Goal: Understand process/instructions: Learn how to perform a task or action

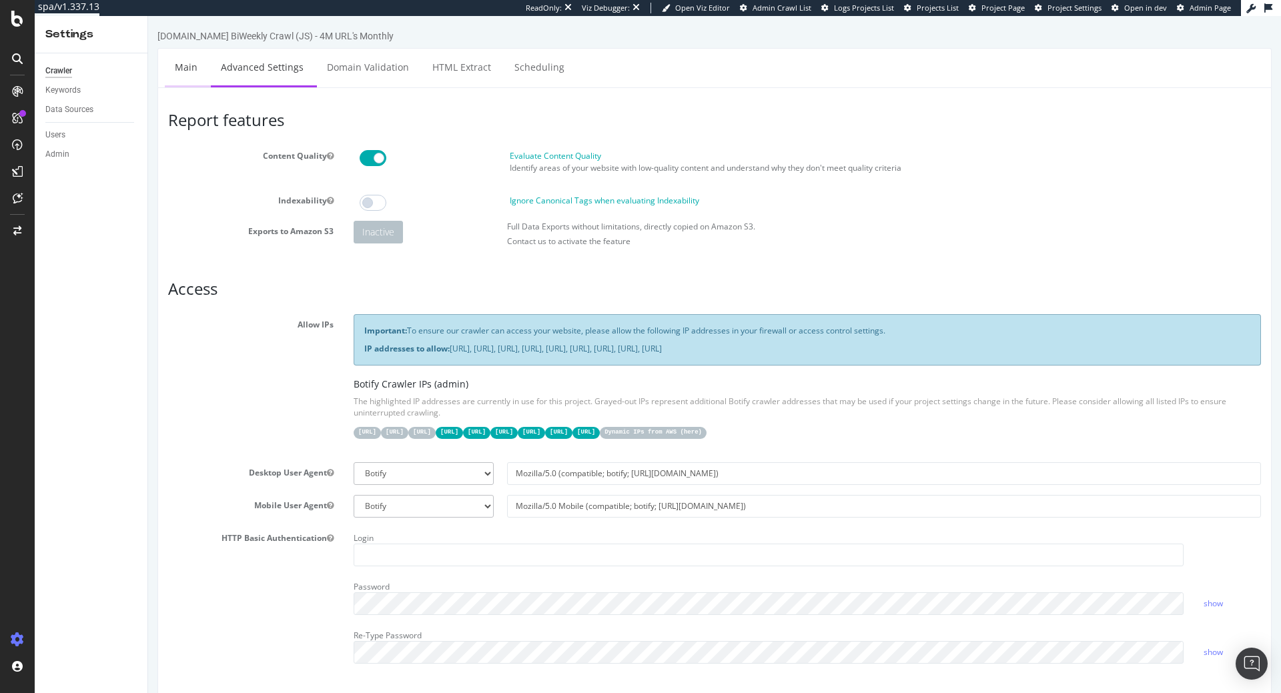
click at [188, 73] on link "Main" at bounding box center [186, 67] width 43 height 37
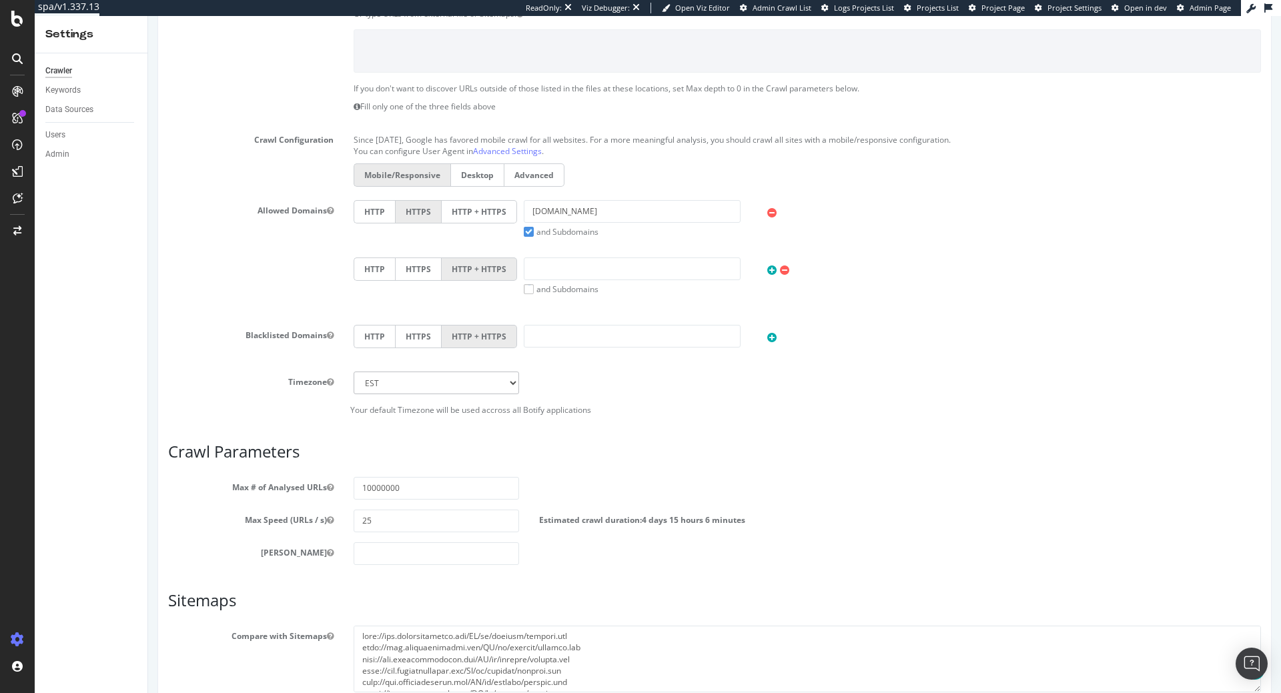
scroll to position [68, 0]
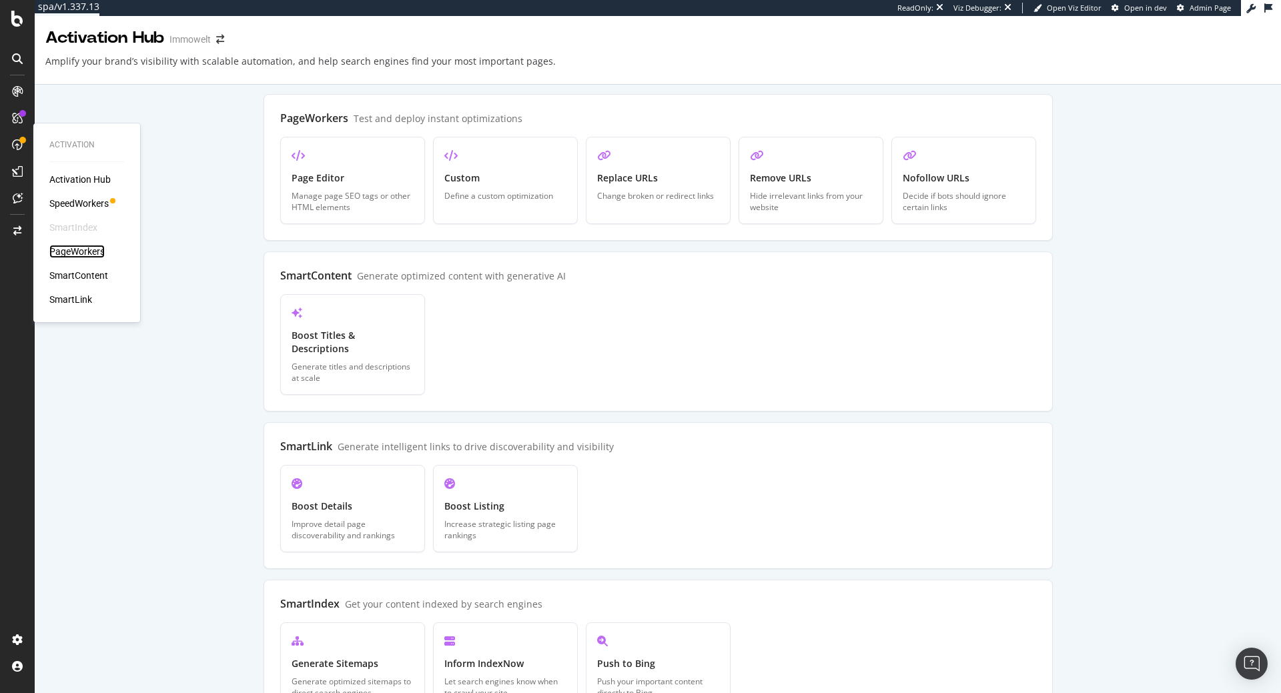
click at [69, 253] on div "PageWorkers" at bounding box center [76, 251] width 55 height 13
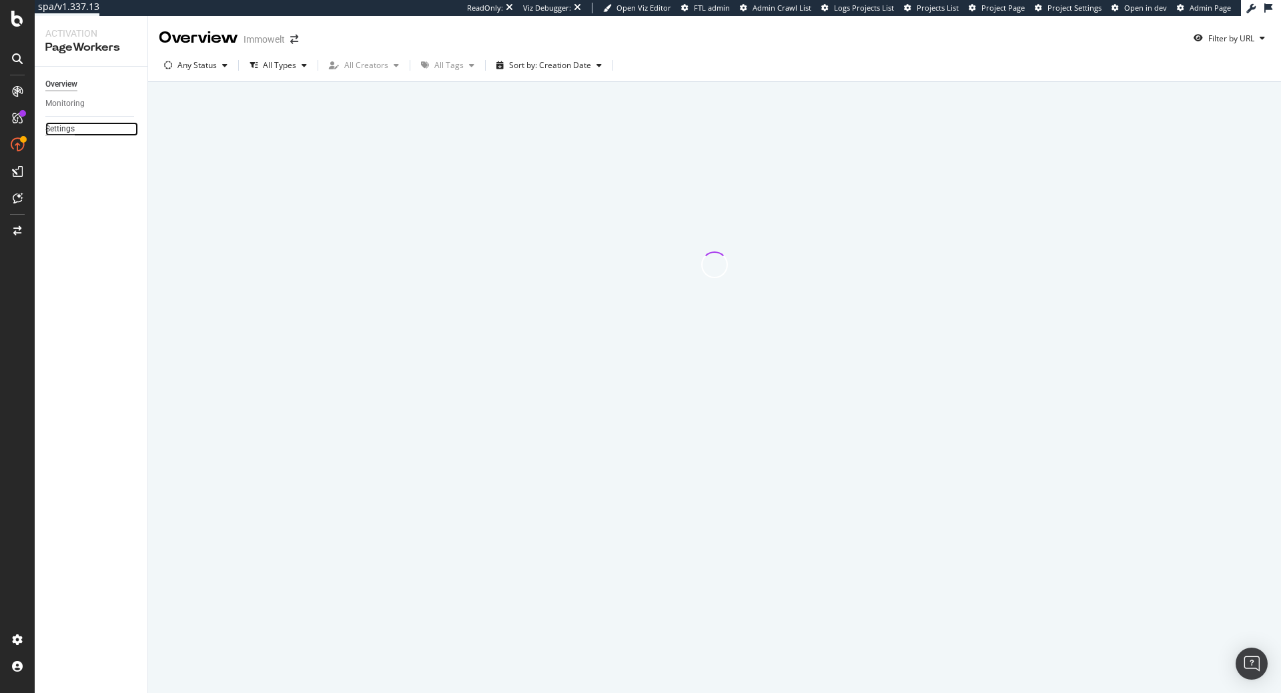
click at [66, 128] on div "Settings" at bounding box center [59, 129] width 29 height 14
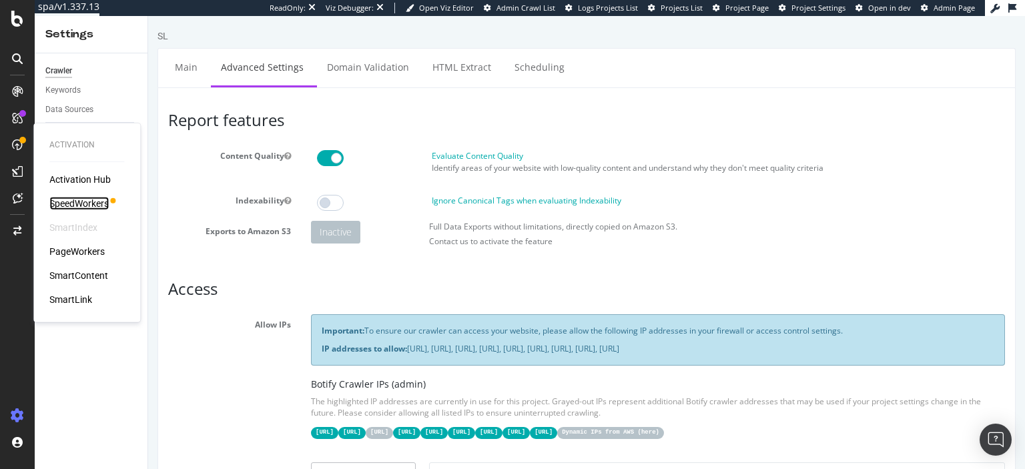
click at [56, 202] on div "SpeedWorkers" at bounding box center [78, 203] width 59 height 13
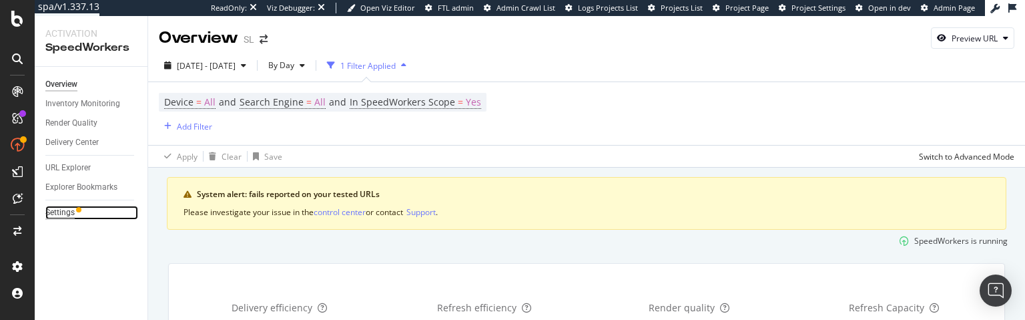
click at [71, 214] on div "Settings" at bounding box center [59, 213] width 29 height 14
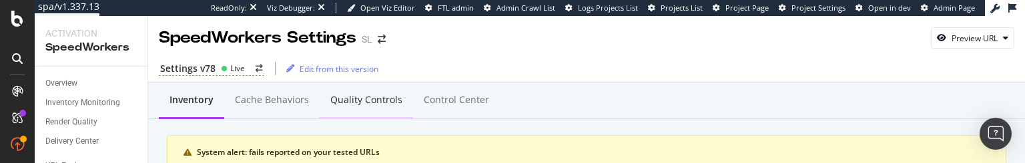
click at [374, 107] on div "Quality Controls" at bounding box center [366, 99] width 72 height 13
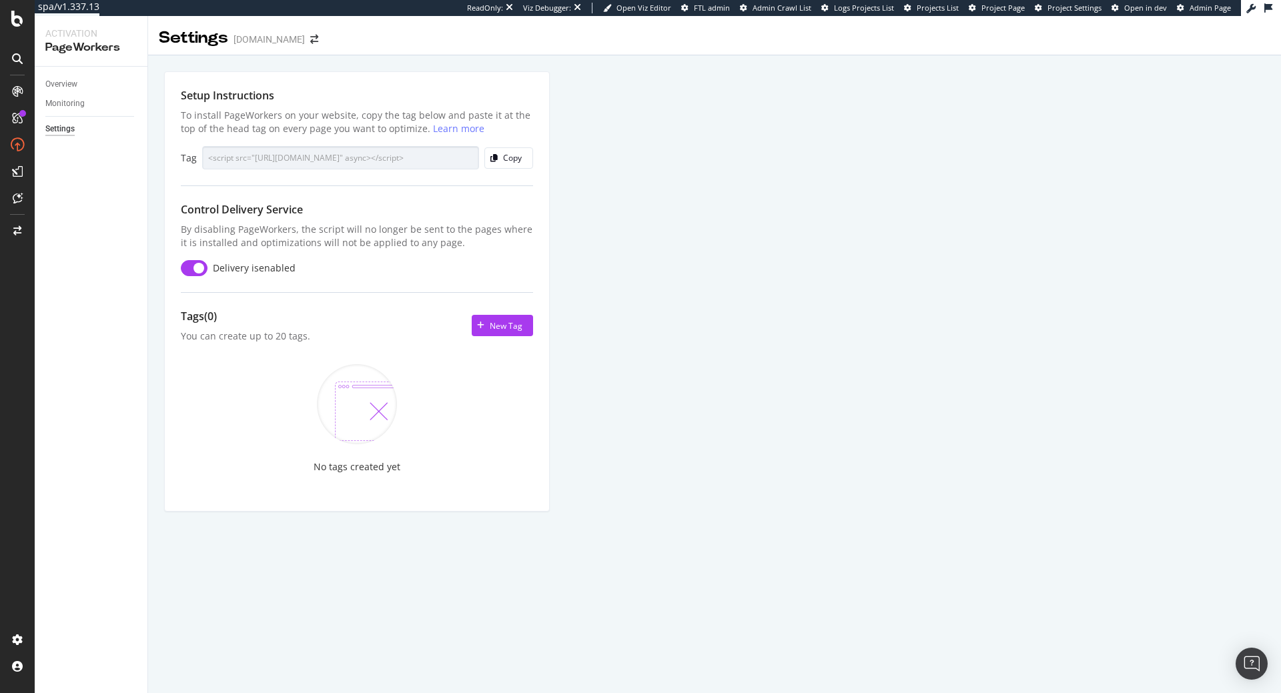
click at [885, 251] on div "Setup Instructions To install PageWorkers on your website, copy the tag below a…" at bounding box center [714, 306] width 1133 height 503
click at [617, 200] on div "Setup Instructions To install PageWorkers on your website, copy the tag below a…" at bounding box center [714, 306] width 1133 height 503
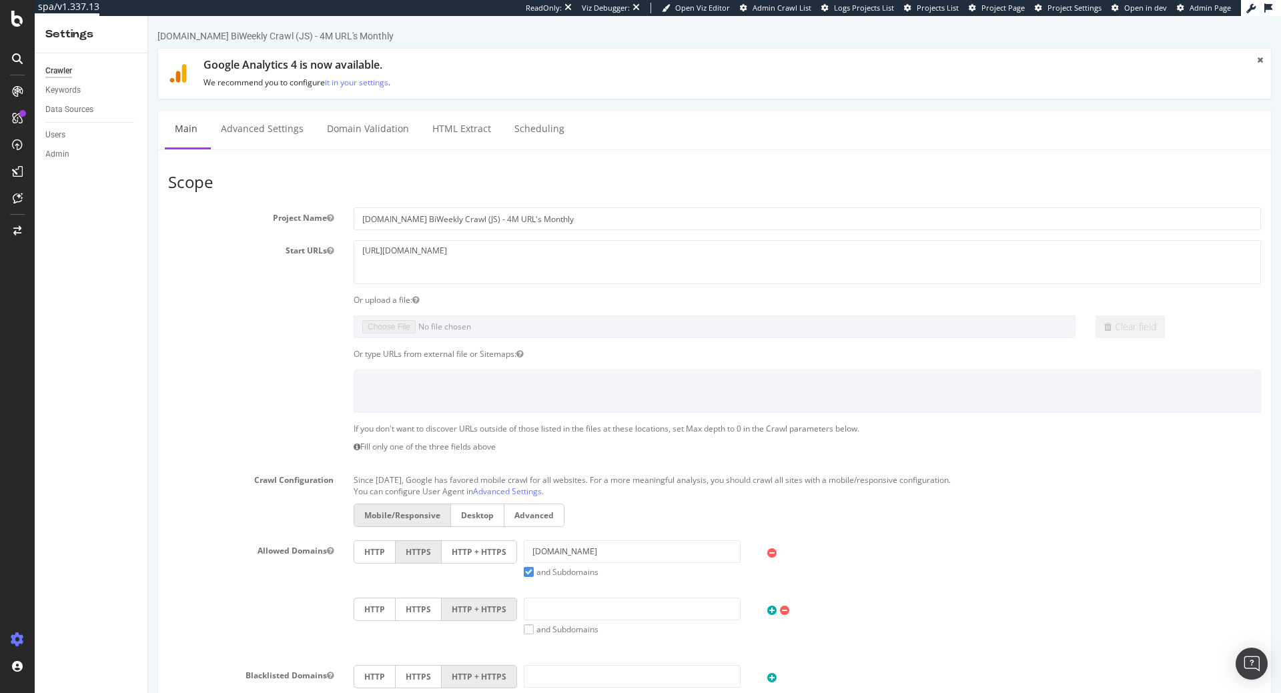
scroll to position [68, 0]
